Goal: Task Accomplishment & Management: Manage account settings

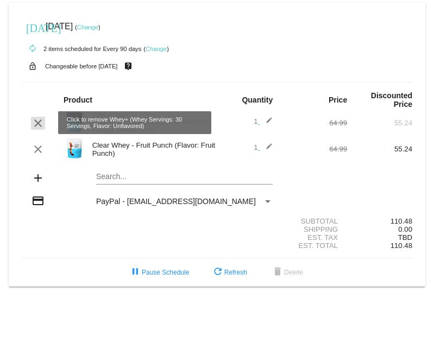
click at [35, 125] on mat-icon "clear" at bounding box center [37, 123] width 13 height 13
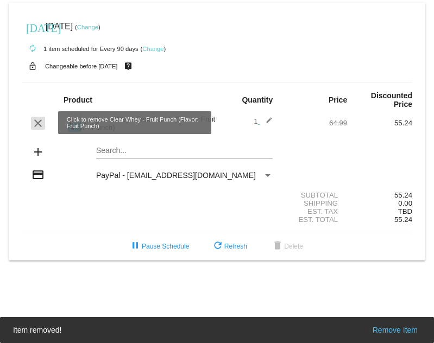
click at [37, 123] on mat-icon "clear" at bounding box center [37, 123] width 13 height 13
